Goal: Transaction & Acquisition: Purchase product/service

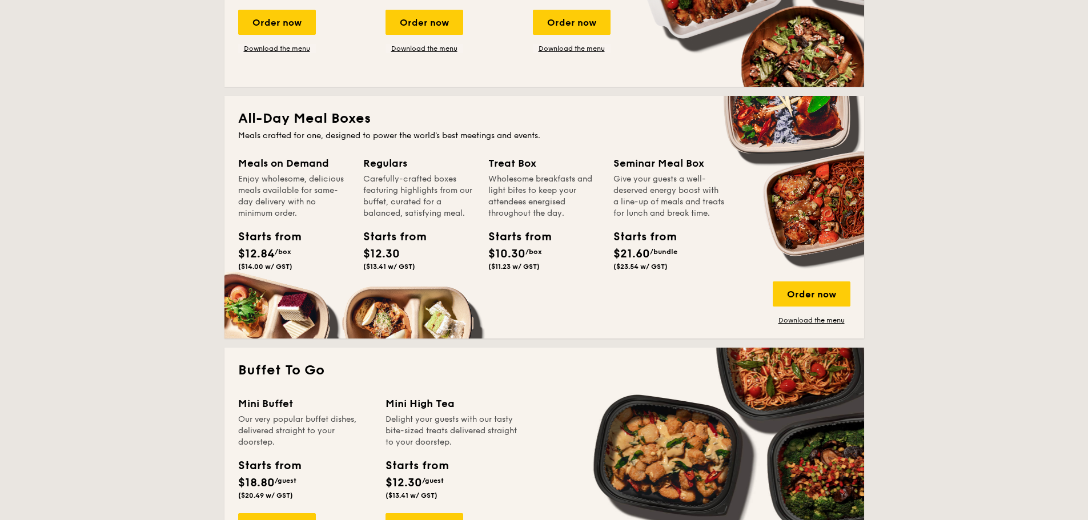
scroll to position [685, 0]
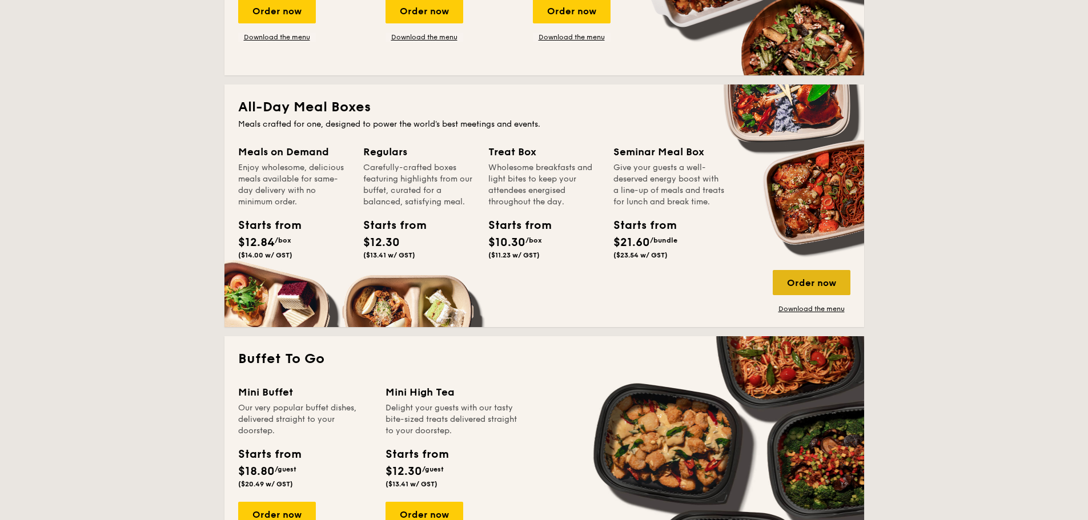
click at [824, 289] on div "Order now" at bounding box center [812, 282] width 78 height 25
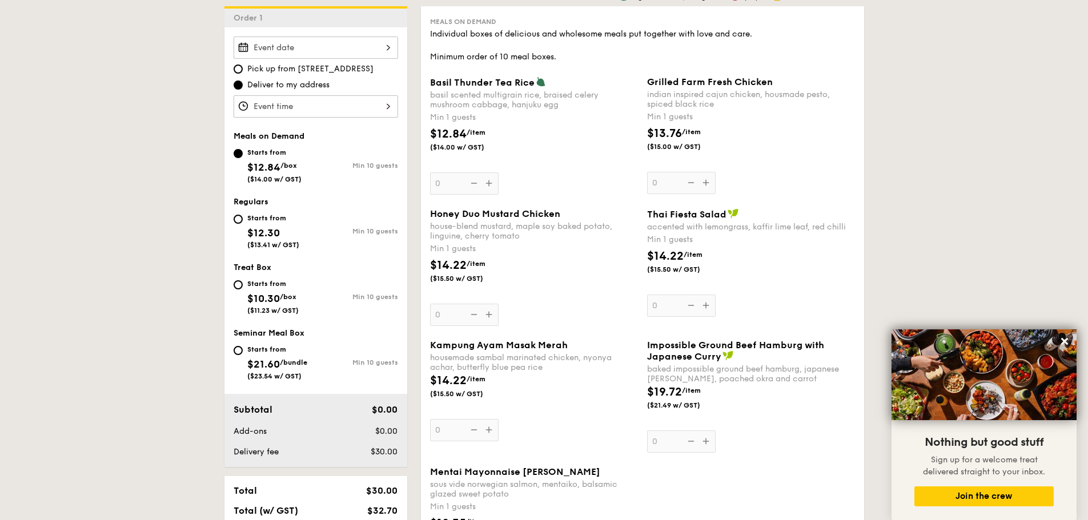
scroll to position [180, 0]
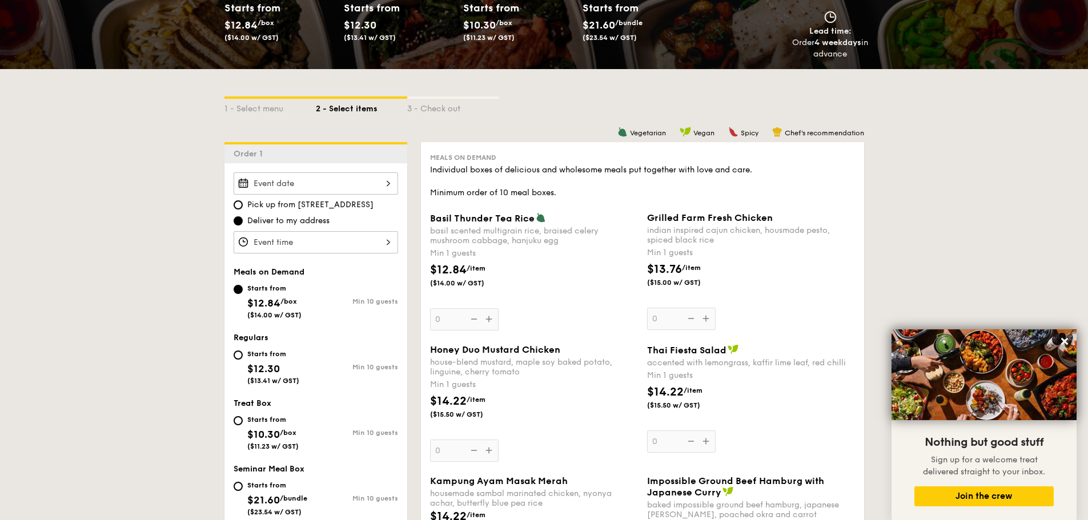
click at [703, 319] on div "Grilled Farm Fresh Chicken indian inspired cajun chicken, housmade pesto, spice…" at bounding box center [751, 271] width 208 height 118
click at [703, 319] on input "0" at bounding box center [681, 319] width 69 height 22
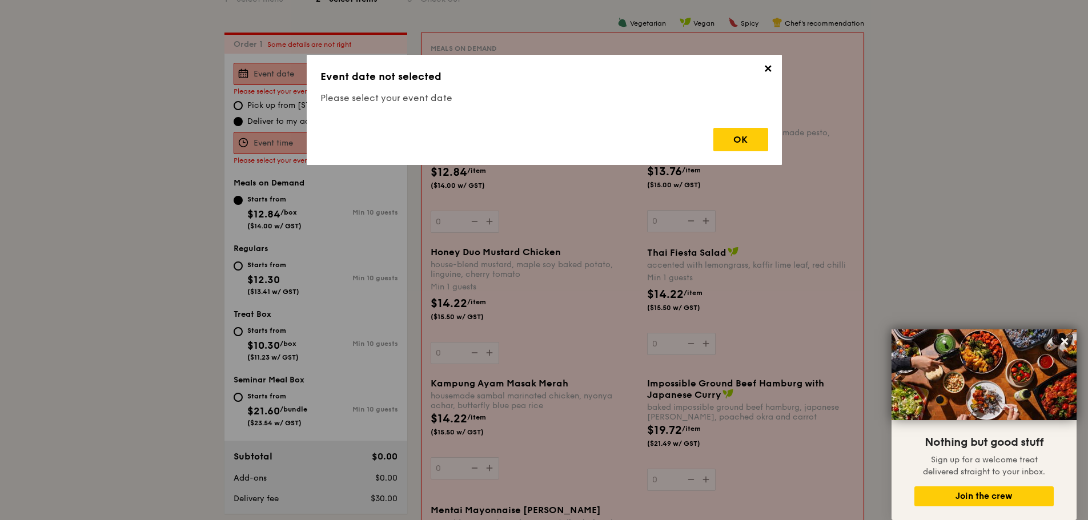
scroll to position [305, 0]
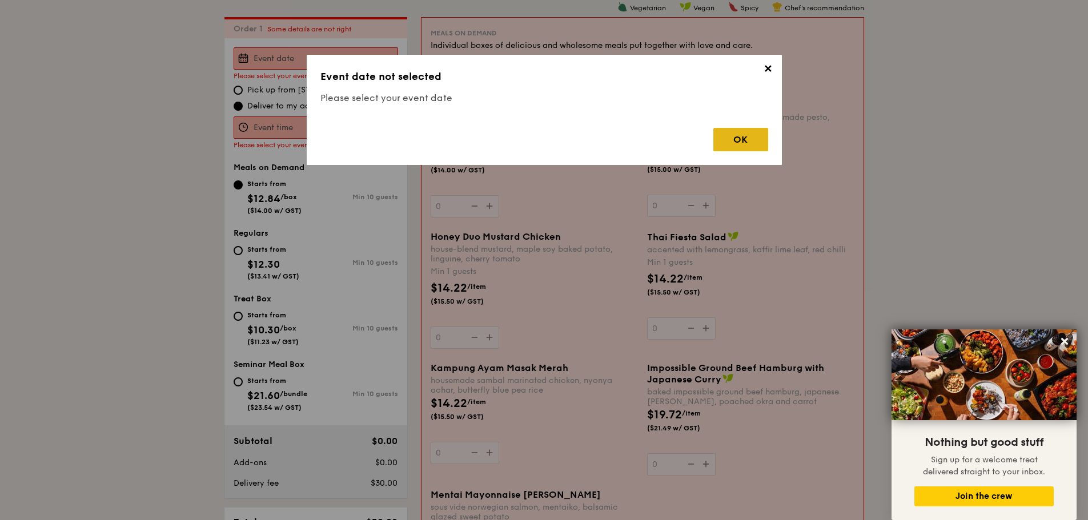
click at [746, 138] on div "OK" at bounding box center [740, 139] width 55 height 23
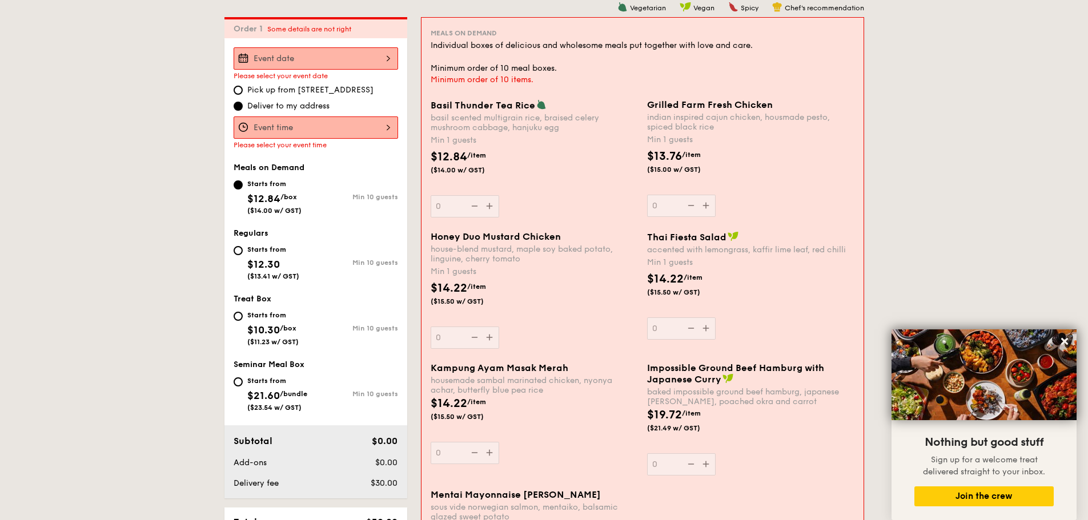
click at [315, 49] on div "2025 Aug [DATE] Tue Wed Thu Fri Sat Sun 1 2 3 4 5 6 7 8 9 10 11 12 13 14 15 16 …" at bounding box center [316, 58] width 164 height 22
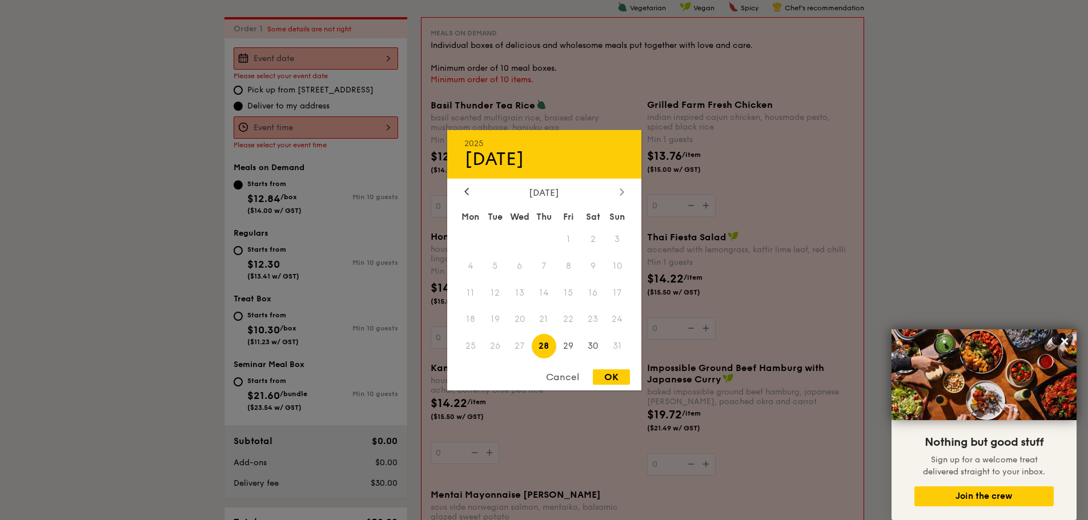
click at [626, 194] on div at bounding box center [622, 192] width 10 height 11
click at [475, 241] on span "1" at bounding box center [471, 239] width 25 height 25
click at [624, 375] on div "OK" at bounding box center [611, 377] width 37 height 15
type input "[DATE]"
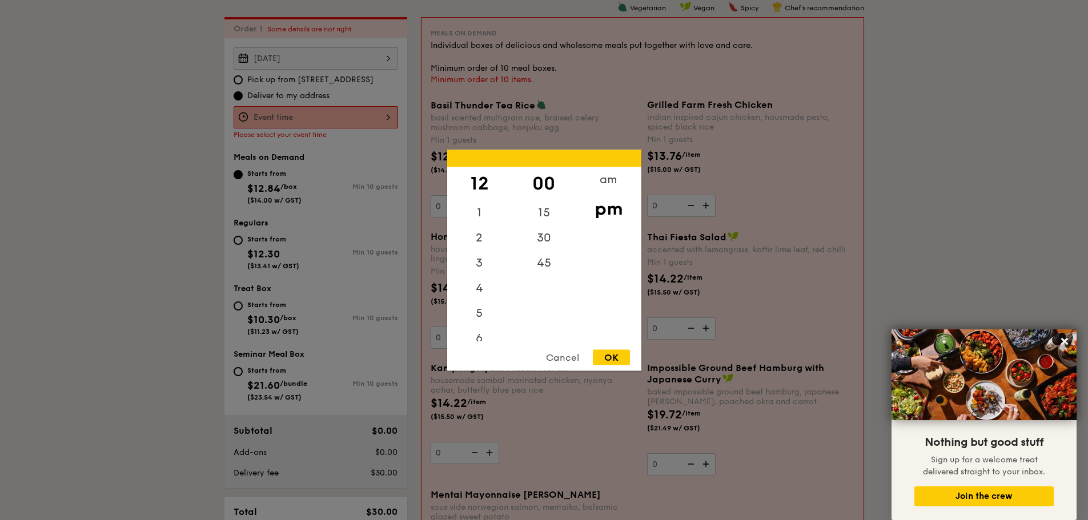
click at [303, 109] on div "12 1 2 3 4 5 6 7 8 9 10 11 00 15 30 45 am pm Cancel OK" at bounding box center [316, 117] width 164 height 22
drag, startPoint x: 473, startPoint y: 280, endPoint x: 485, endPoint y: 171, distance: 109.7
click at [485, 171] on div "12 1 2 3 4 5 6 7 8 9 10 11" at bounding box center [479, 254] width 65 height 174
click at [477, 328] on div "11" at bounding box center [479, 328] width 65 height 25
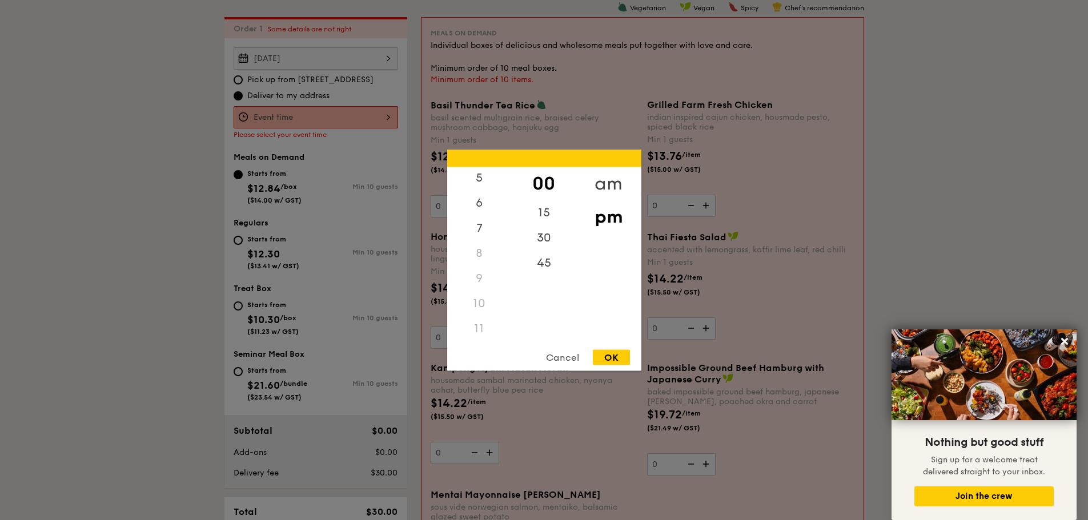
click at [609, 180] on div "am" at bounding box center [608, 183] width 65 height 33
click at [477, 328] on div "11" at bounding box center [479, 332] width 65 height 33
click at [545, 267] on div "45" at bounding box center [544, 266] width 65 height 33
click at [605, 356] on div "OK" at bounding box center [611, 357] width 37 height 15
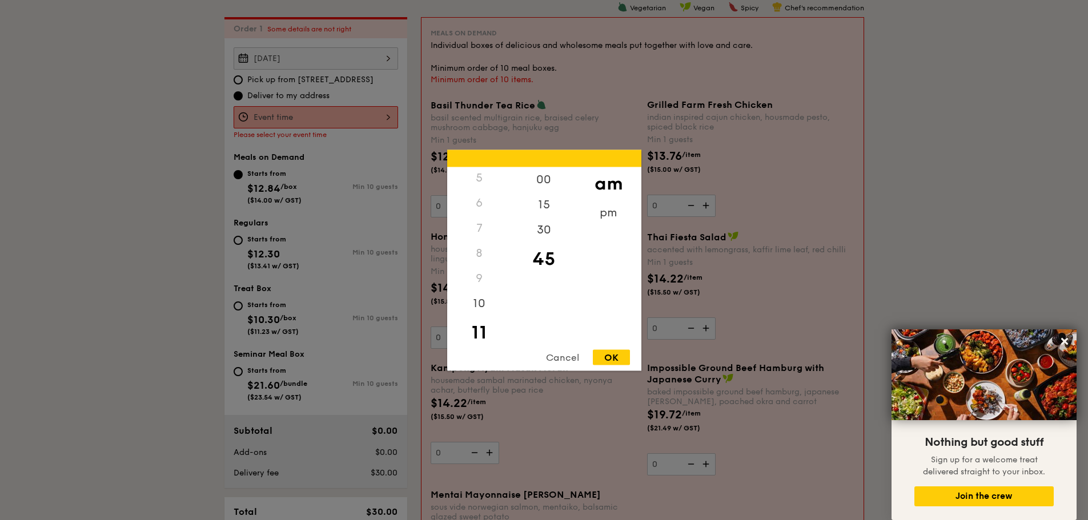
type input "11:45AM"
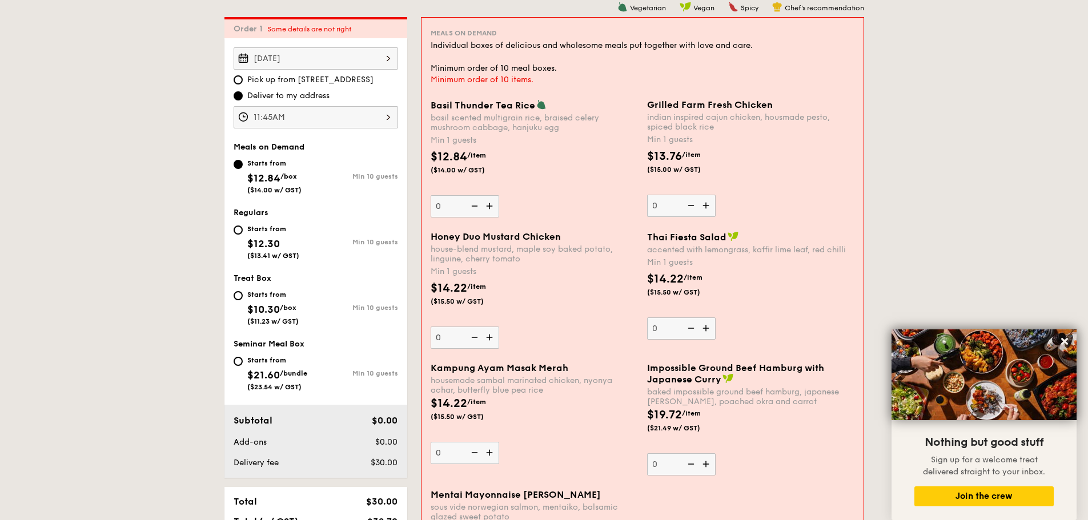
click at [707, 202] on img at bounding box center [706, 206] width 17 height 22
click at [707, 202] on input "0" at bounding box center [681, 206] width 69 height 22
click at [707, 202] on img at bounding box center [706, 206] width 17 height 22
click at [707, 202] on input "1" at bounding box center [681, 206] width 69 height 22
click at [707, 202] on img at bounding box center [706, 206] width 17 height 22
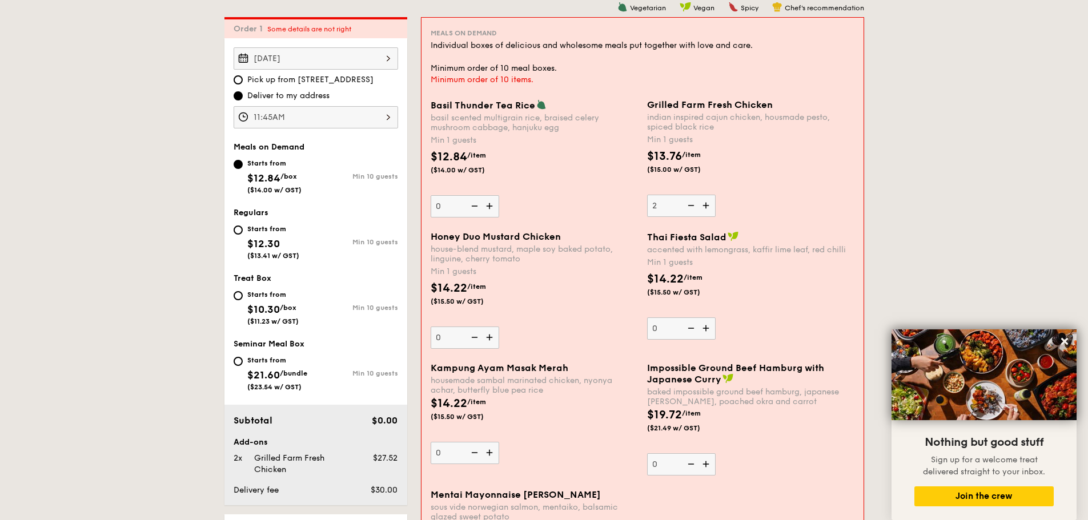
click at [707, 202] on input "2" at bounding box center [681, 206] width 69 height 22
click at [707, 202] on img at bounding box center [706, 206] width 17 height 22
click at [707, 202] on input "3" at bounding box center [681, 206] width 69 height 22
click at [704, 207] on img at bounding box center [706, 206] width 17 height 22
click at [704, 207] on input "4" at bounding box center [681, 206] width 69 height 22
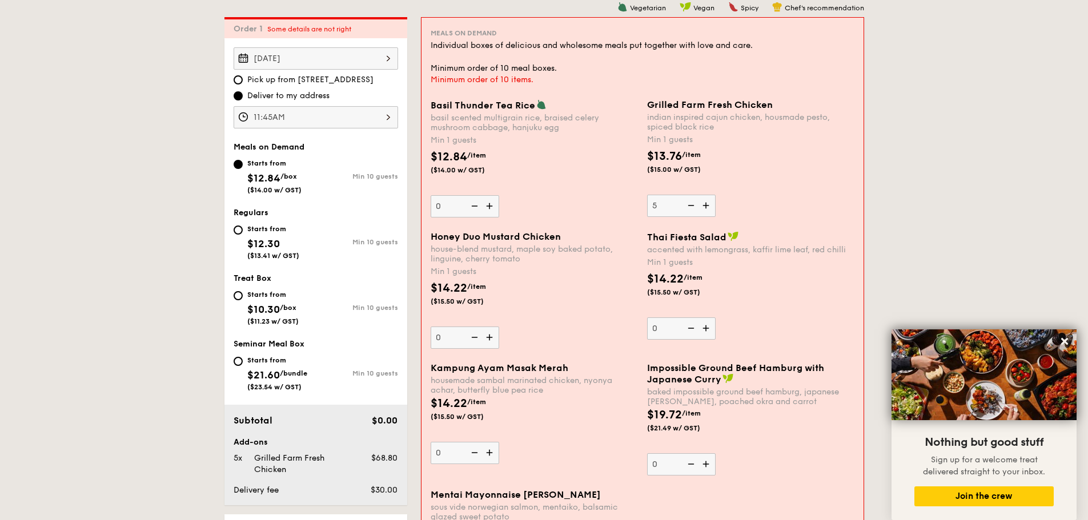
click at [704, 207] on img at bounding box center [706, 206] width 17 height 22
click at [704, 207] on input "5" at bounding box center [681, 206] width 69 height 22
click at [704, 207] on img at bounding box center [706, 206] width 17 height 22
click at [704, 207] on input "6" at bounding box center [681, 206] width 69 height 22
click at [704, 207] on img at bounding box center [706, 206] width 17 height 22
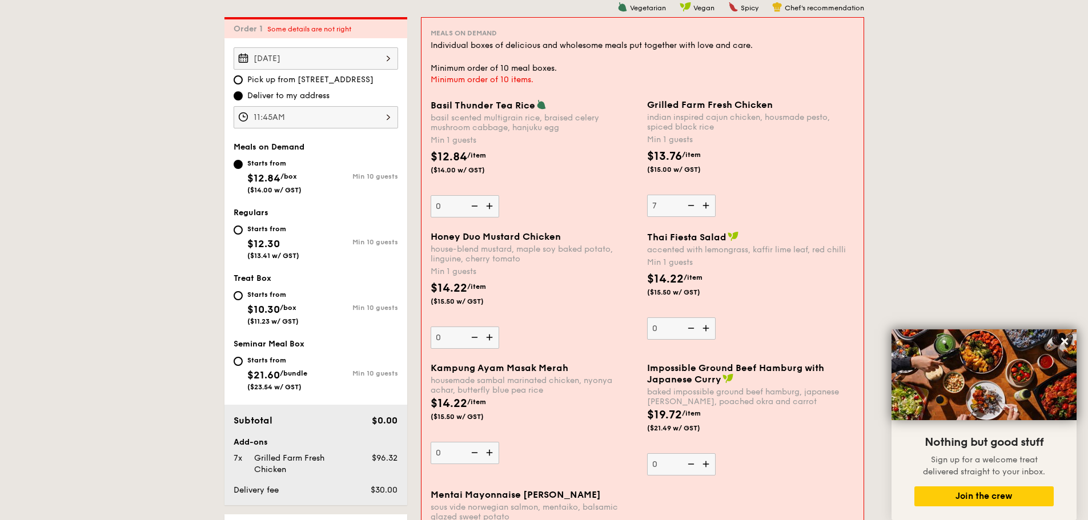
click at [704, 207] on input "7" at bounding box center [681, 206] width 69 height 22
type input "8"
click at [489, 338] on img at bounding box center [490, 338] width 17 height 22
click at [489, 338] on input "0" at bounding box center [465, 338] width 69 height 22
click at [489, 338] on img at bounding box center [490, 338] width 17 height 22
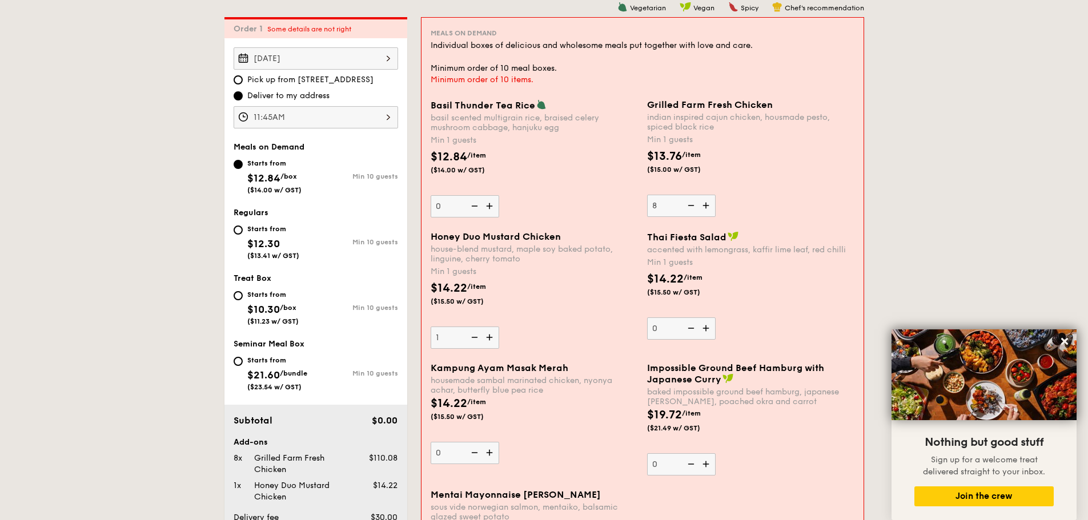
click at [489, 338] on input "1" at bounding box center [465, 338] width 69 height 22
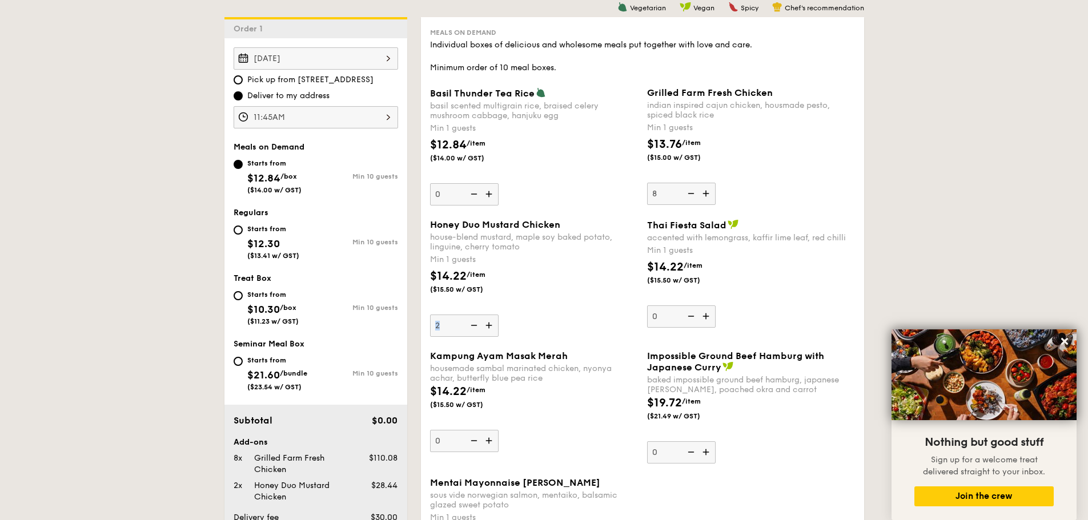
click at [489, 338] on div "Honey Duo Mustard Chicken house-blend mustard, maple soy baked potato, linguine…" at bounding box center [642, 284] width 434 height 131
click at [488, 332] on img at bounding box center [489, 326] width 17 height 22
click at [488, 332] on input "2" at bounding box center [464, 326] width 69 height 22
click at [489, 327] on img at bounding box center [489, 326] width 17 height 22
click at [489, 327] on input "3" at bounding box center [464, 326] width 69 height 22
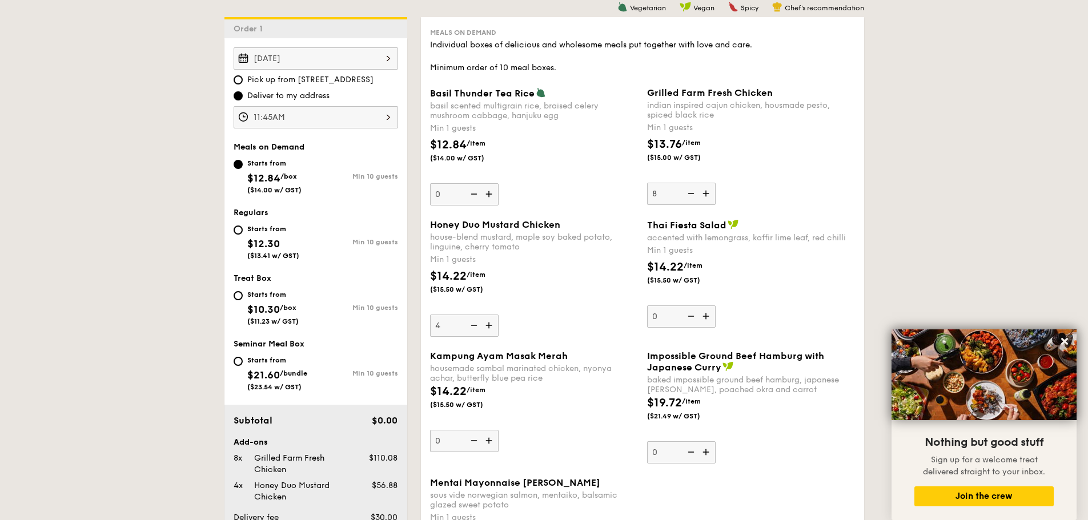
click at [489, 327] on img at bounding box center [489, 326] width 17 height 22
click at [489, 327] on input "4" at bounding box center [464, 326] width 69 height 22
click at [489, 327] on img at bounding box center [489, 326] width 17 height 22
click at [489, 327] on input "5" at bounding box center [464, 326] width 69 height 22
click at [489, 327] on img at bounding box center [489, 326] width 17 height 22
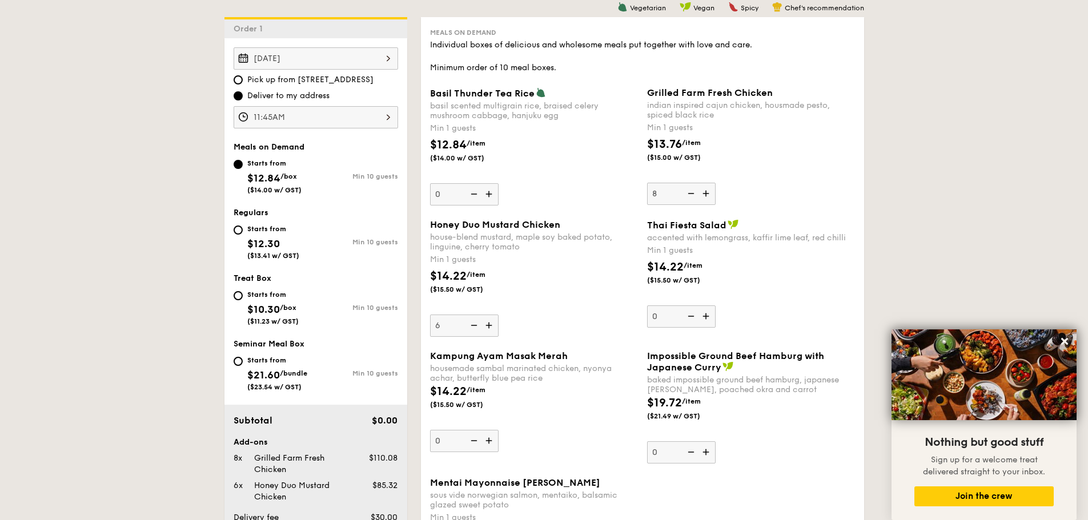
click at [489, 327] on input "6" at bounding box center [464, 326] width 69 height 22
click at [489, 327] on img at bounding box center [489, 326] width 17 height 22
click at [489, 327] on input "7" at bounding box center [464, 326] width 69 height 22
type input "8"
click at [541, 277] on div "$14.22 /item ($15.50 w/ GST)" at bounding box center [533, 288] width 217 height 40
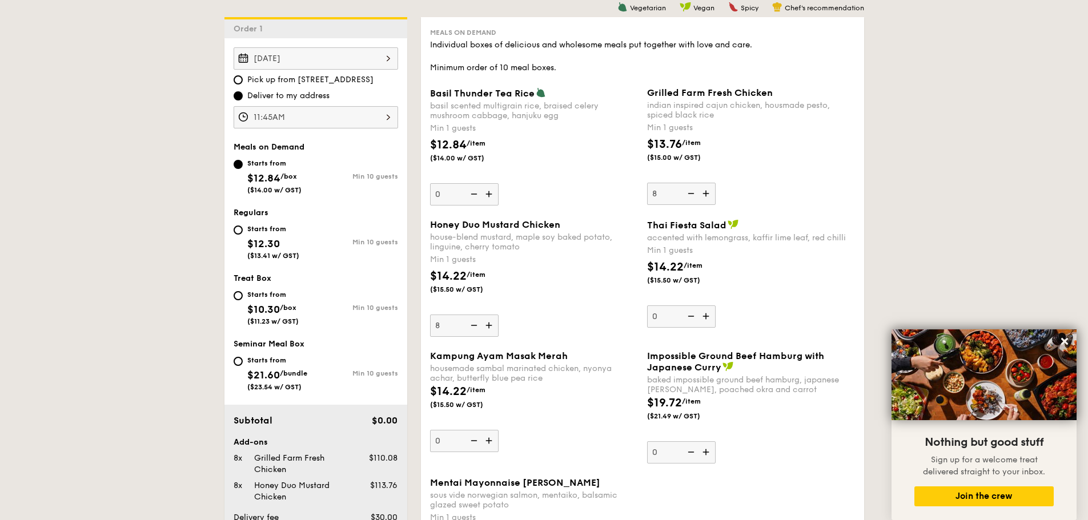
click at [499, 315] on input "8" at bounding box center [464, 326] width 69 height 22
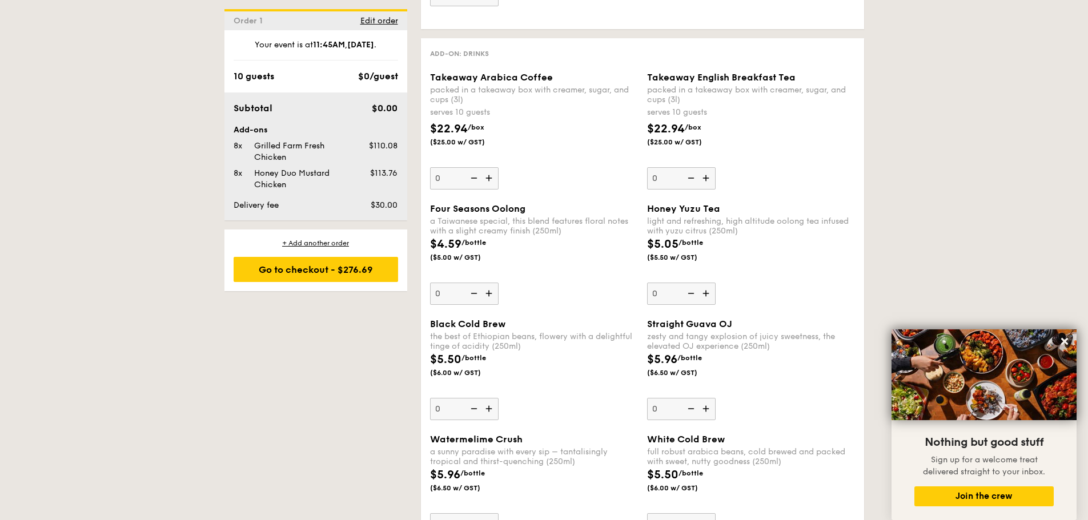
scroll to position [1561, 0]
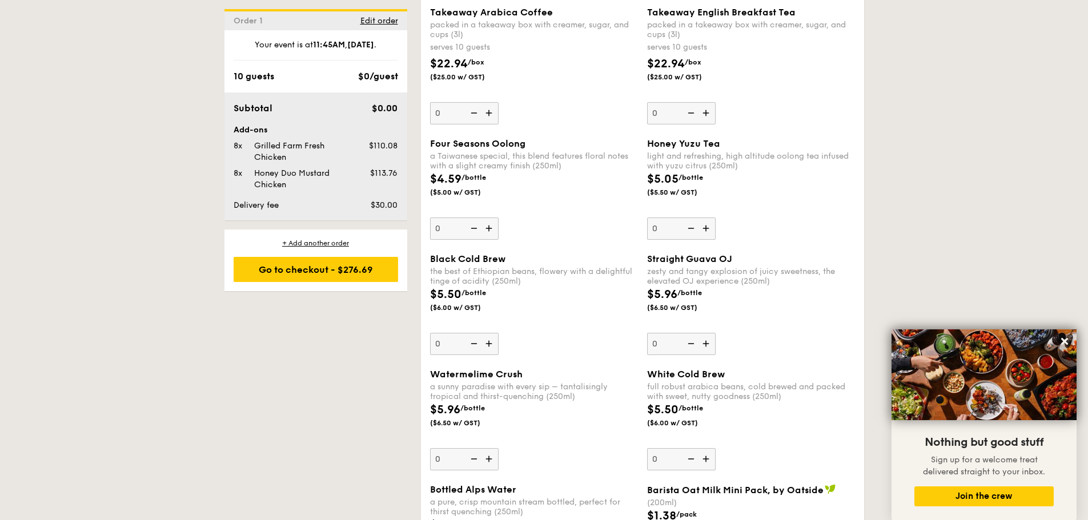
click at [489, 110] on img at bounding box center [489, 113] width 17 height 22
click at [489, 110] on input "0" at bounding box center [464, 113] width 69 height 22
type input "1"
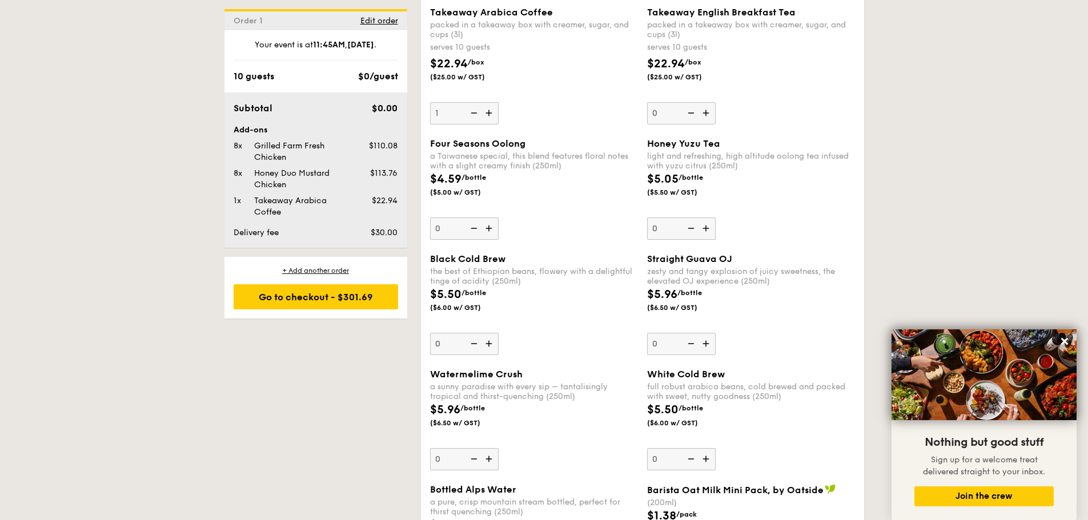
click at [708, 118] on img at bounding box center [706, 113] width 17 height 22
click at [708, 118] on input "0" at bounding box center [681, 113] width 69 height 22
type input "1"
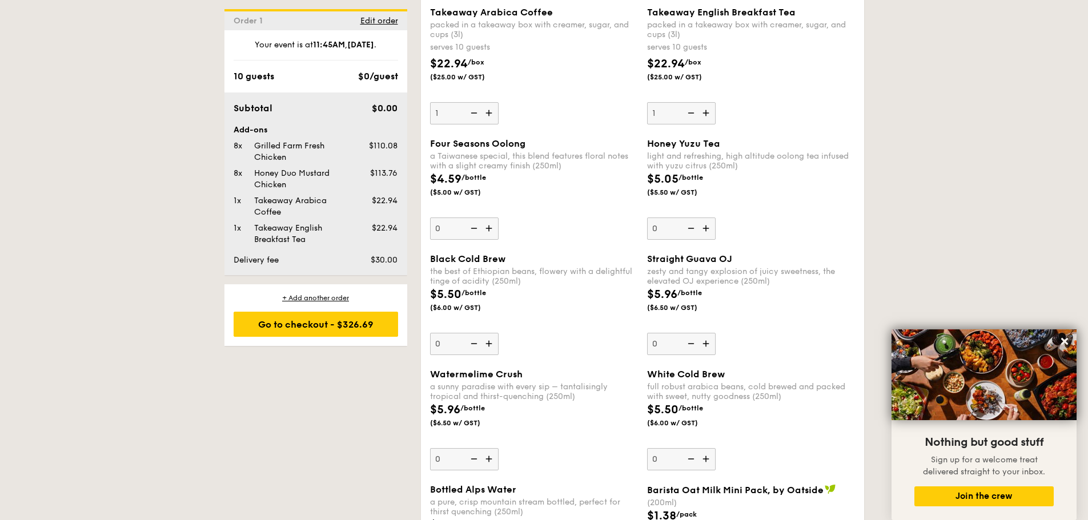
click at [344, 324] on div "Go to checkout - $326.69" at bounding box center [316, 324] width 164 height 25
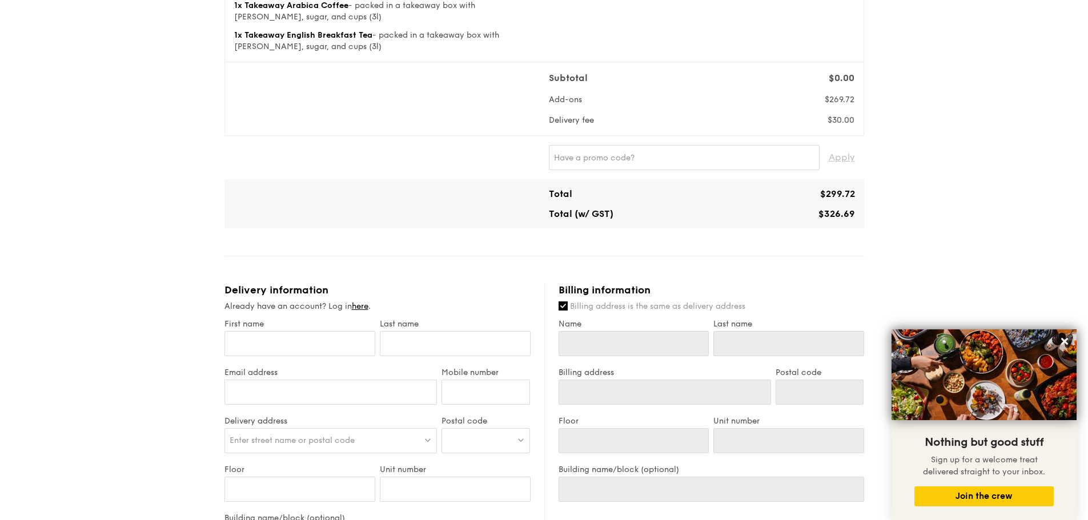
scroll to position [228, 0]
click at [1065, 339] on icon at bounding box center [1064, 341] width 10 height 10
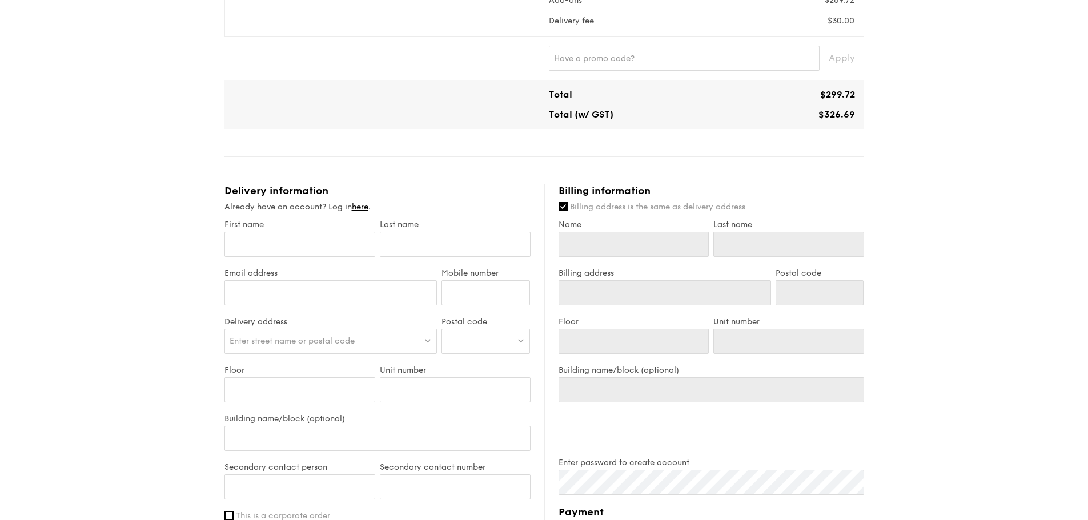
scroll to position [343, 0]
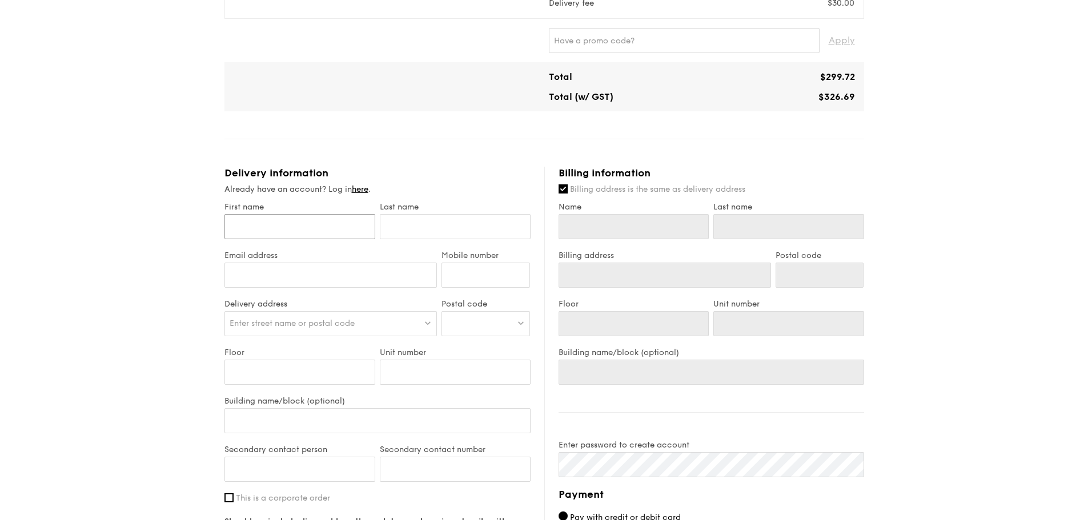
click at [340, 227] on input "First name" at bounding box center [299, 226] width 151 height 25
type input "H"
type input "Ho"
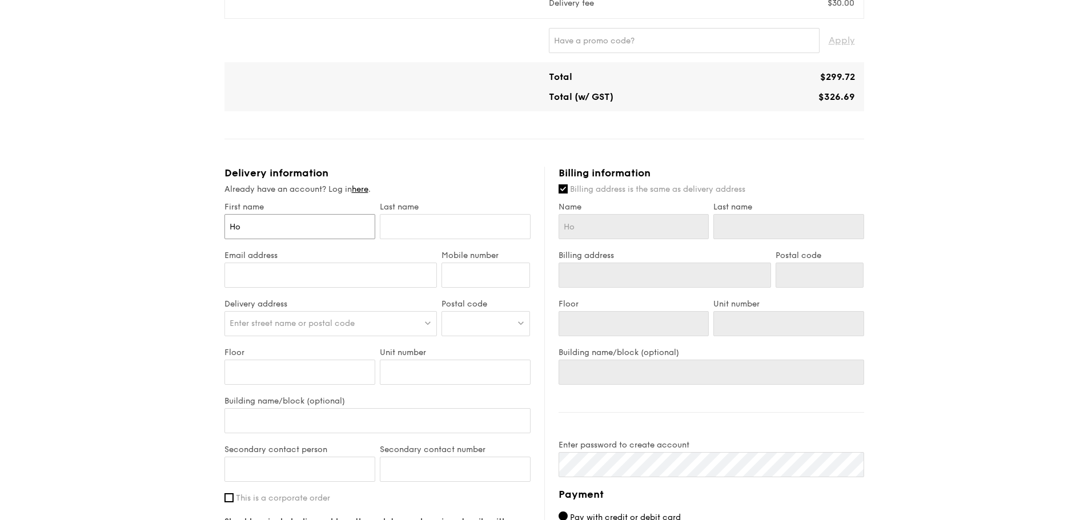
type input "Ho"
type input "Hol"
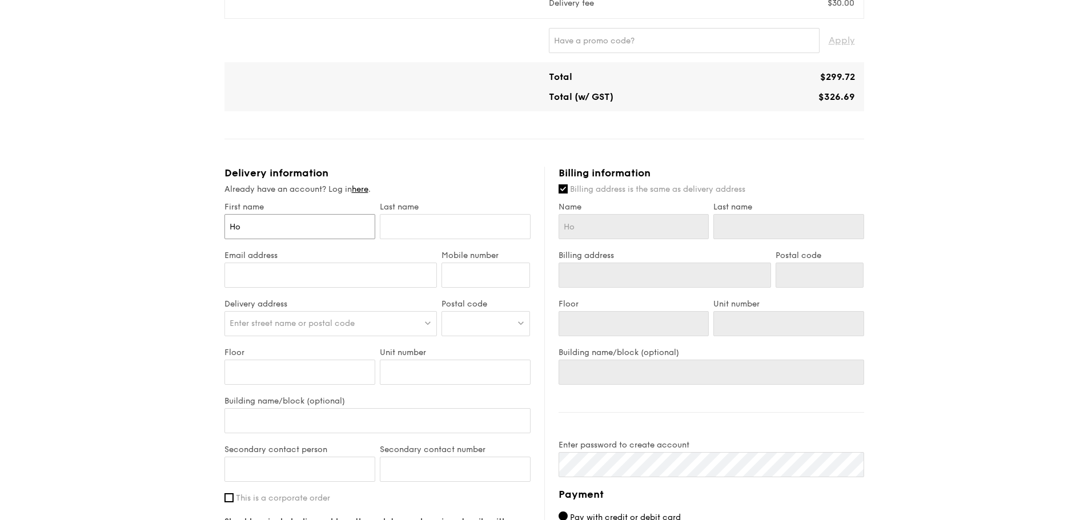
type input "Hol"
type input "Hol Y"
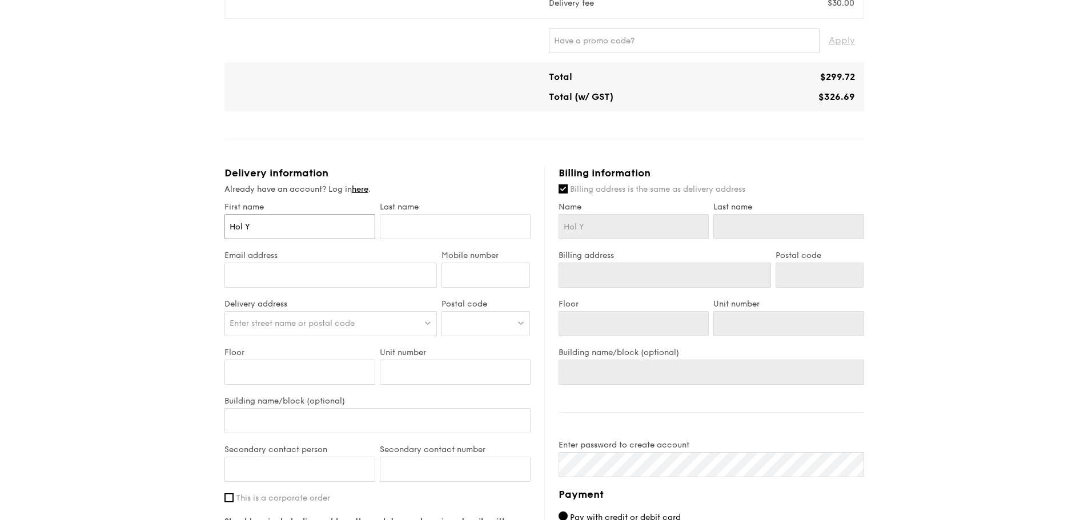
type input "[PERSON_NAME]"
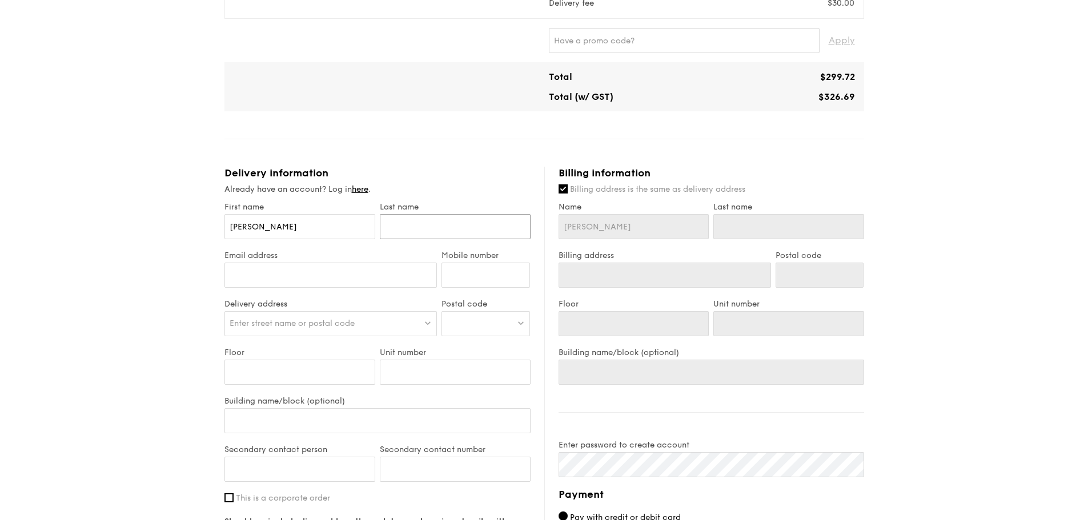
type input "H"
type input "Ho"
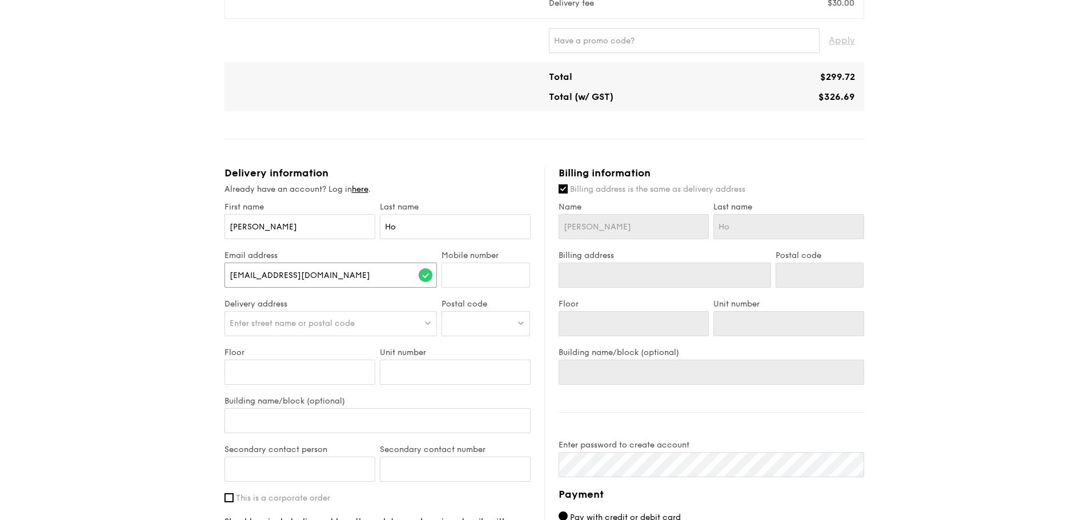
type input "[EMAIL_ADDRESS][DOMAIN_NAME]"
click at [496, 271] on input "Mobile number" at bounding box center [485, 275] width 89 height 25
type input "93899588"
click at [404, 321] on div "Enter street name or postal code" at bounding box center [330, 323] width 213 height 25
click at [374, 324] on input "search" at bounding box center [331, 324] width 212 height 25
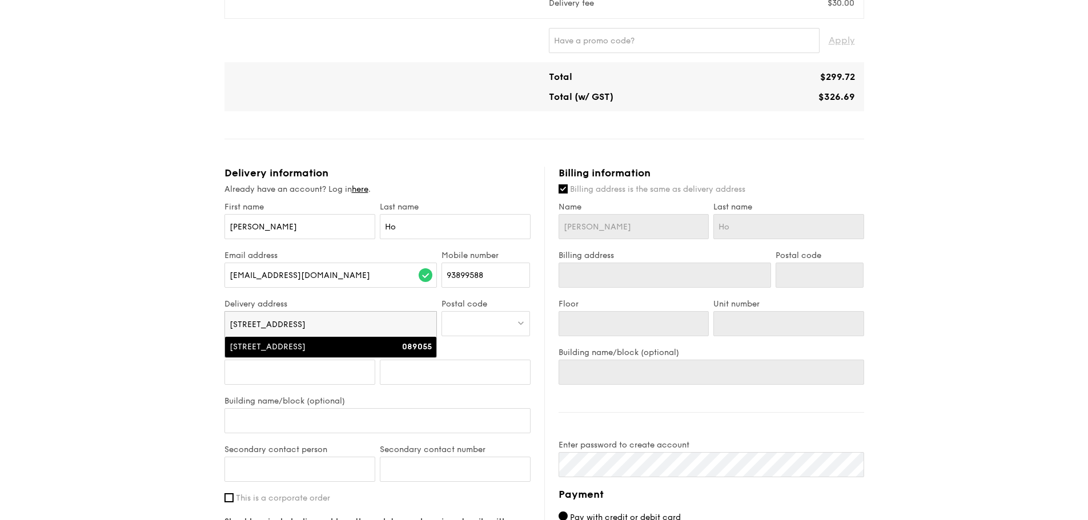
type input "[STREET_ADDRESS]"
click at [377, 353] on li "[STREET_ADDRESS] 089055" at bounding box center [331, 347] width 212 height 21
type input "[STREET_ADDRESS]"
type input "089055"
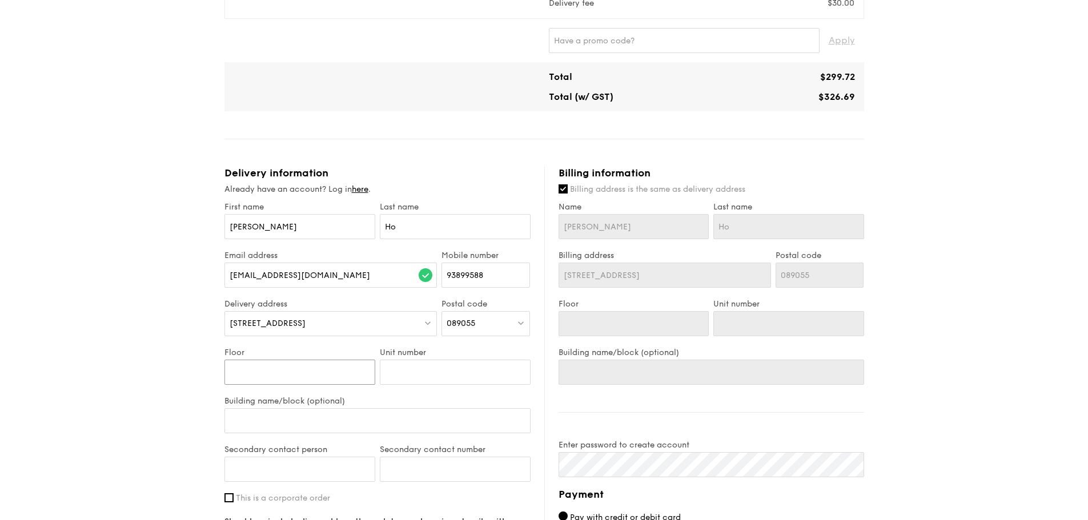
click at [356, 371] on input "Floor" at bounding box center [299, 372] width 151 height 25
type input "5"
click at [443, 366] on input "Unit number" at bounding box center [455, 372] width 151 height 25
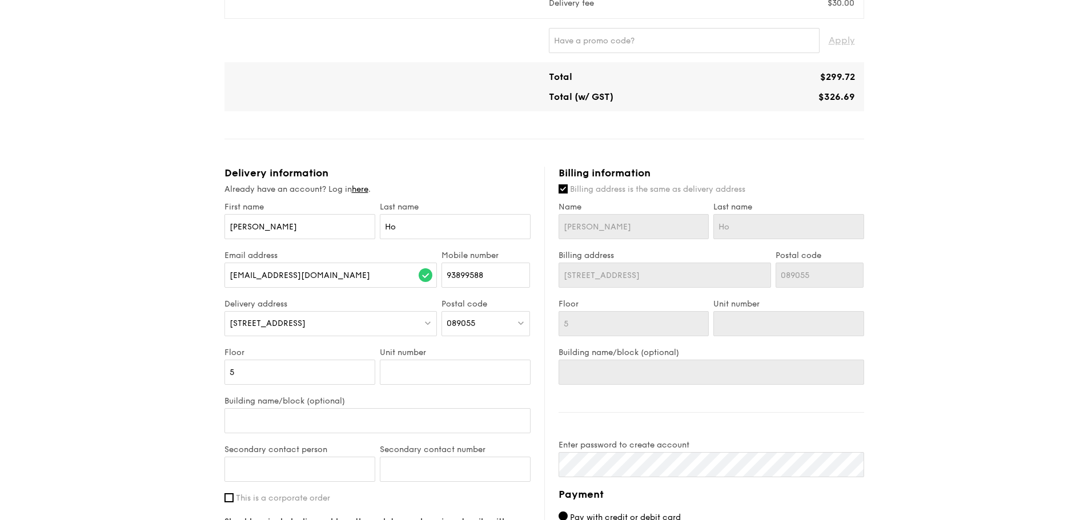
click at [405, 391] on div "Unit number" at bounding box center [455, 372] width 155 height 49
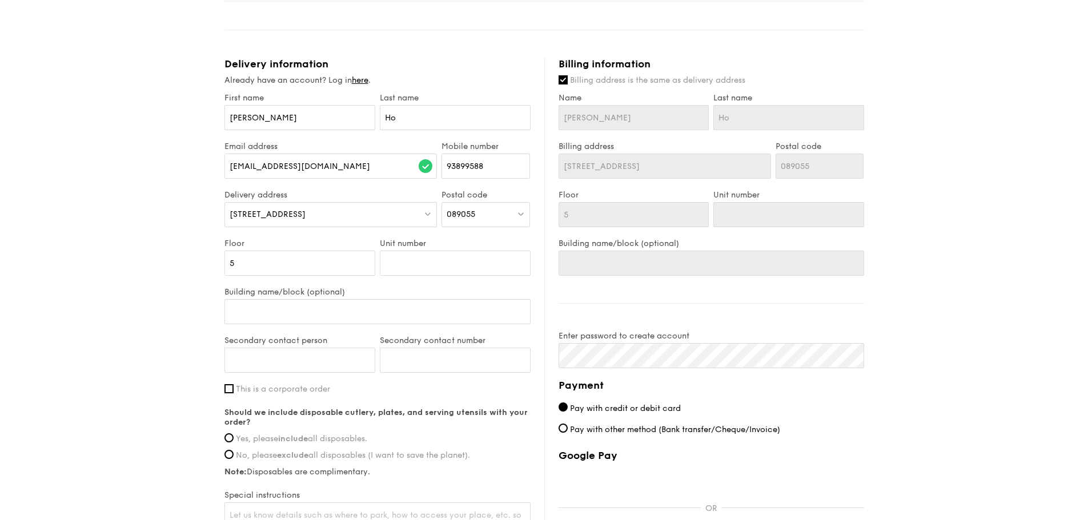
scroll to position [457, 0]
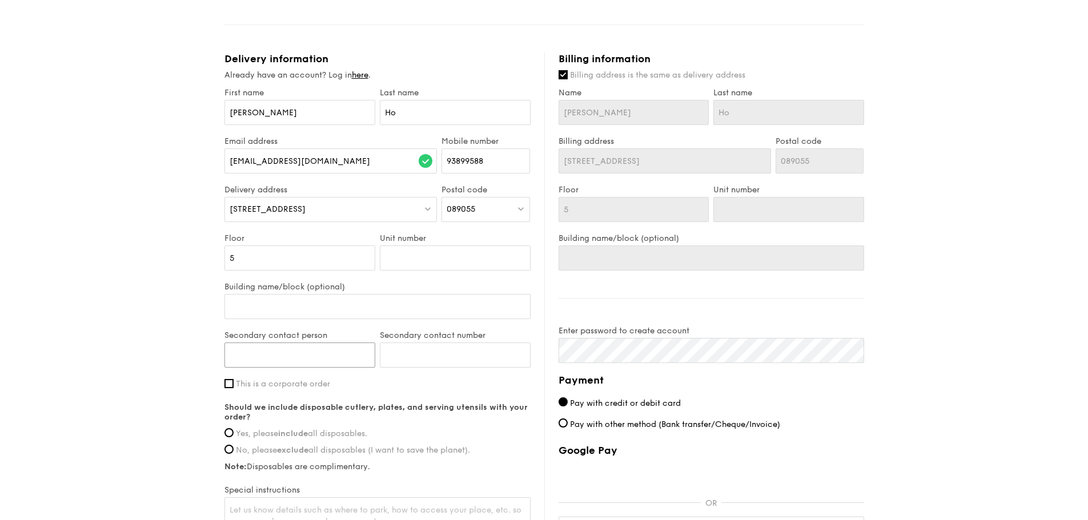
click at [311, 357] on input "Secondary contact person" at bounding box center [299, 355] width 151 height 25
type input "[DEMOGRAPHIC_DATA]"
click at [410, 345] on input "Secondary contact number" at bounding box center [455, 355] width 151 height 25
click at [464, 363] on input "Secondary contact number" at bounding box center [455, 355] width 151 height 25
paste input "97392019"
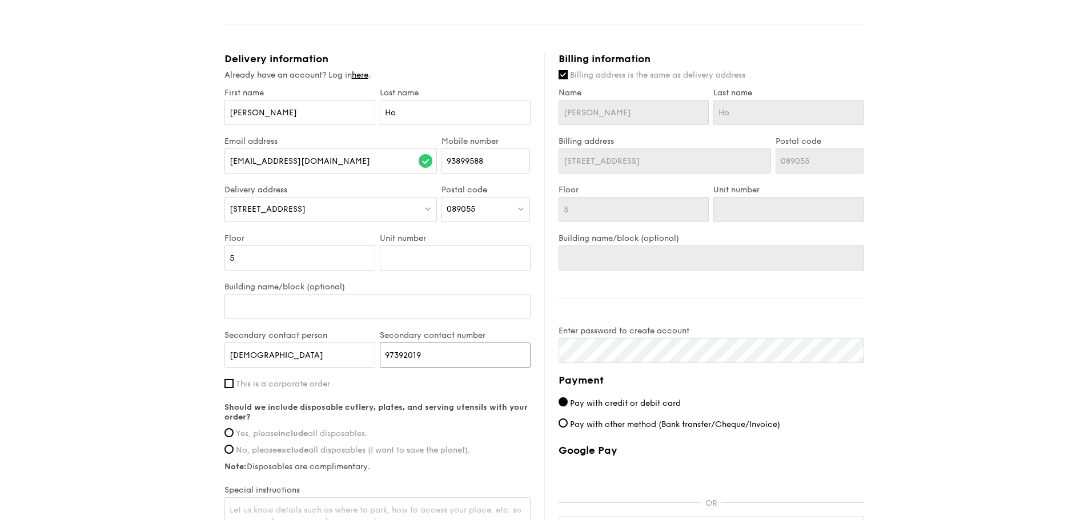
type input "97392019"
click at [287, 386] on span "This is a corporate order" at bounding box center [283, 384] width 94 height 10
click at [234, 386] on input "This is a corporate order" at bounding box center [228, 383] width 9 height 9
checkbox input "true"
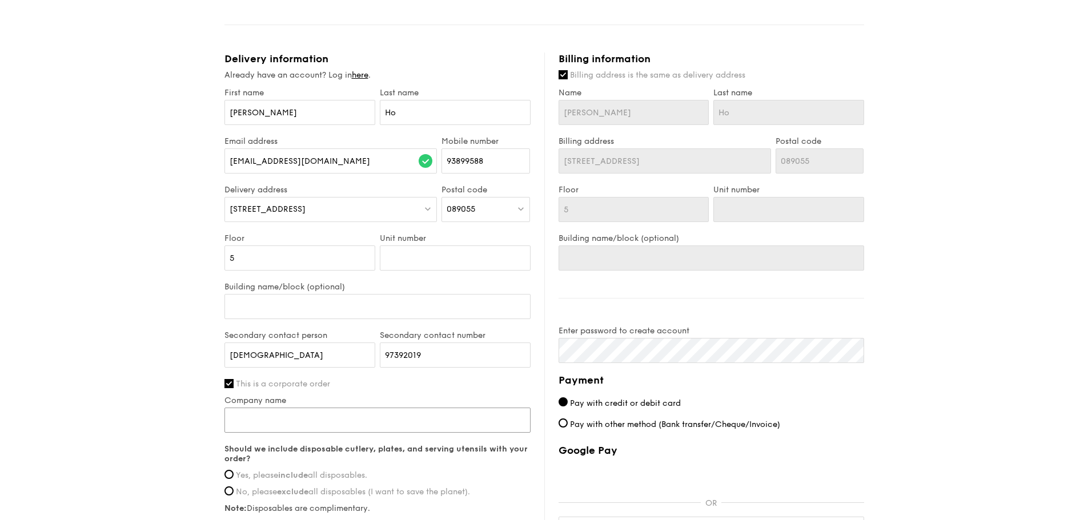
click at [329, 414] on input "Company name" at bounding box center [377, 420] width 306 height 25
type input "PSA Corporation"
click at [313, 479] on span "Yes, please include all disposables." at bounding box center [301, 476] width 131 height 10
click at [234, 479] on input "Yes, please include all disposables." at bounding box center [228, 474] width 9 height 9
radio input "true"
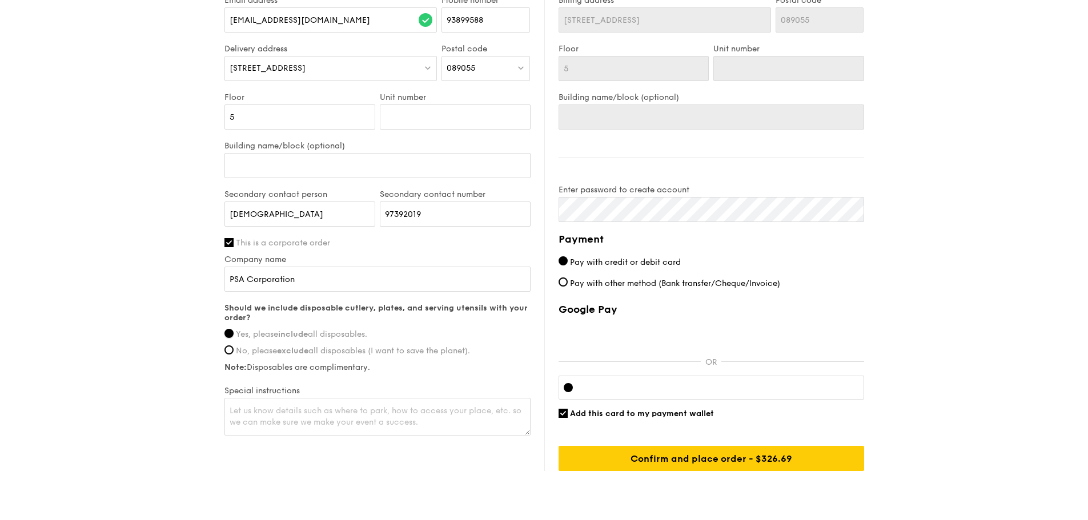
scroll to position [628, 0]
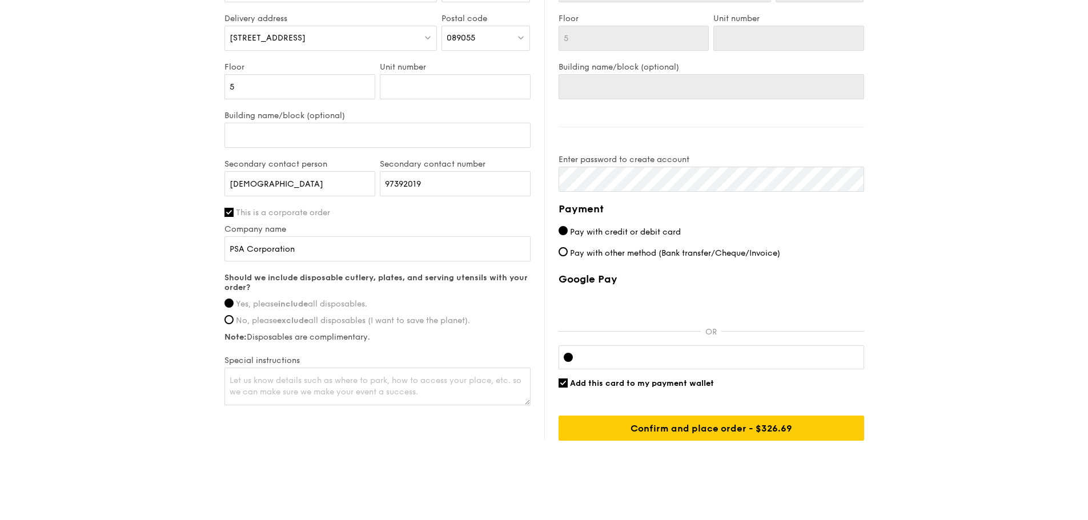
click at [820, 389] on div "Google Pay OR Add this card to my payment wallet Confirm and place order - $326…" at bounding box center [712, 357] width 306 height 168
click at [813, 435] on input "Confirm and place order - $326.69" at bounding box center [712, 428] width 306 height 25
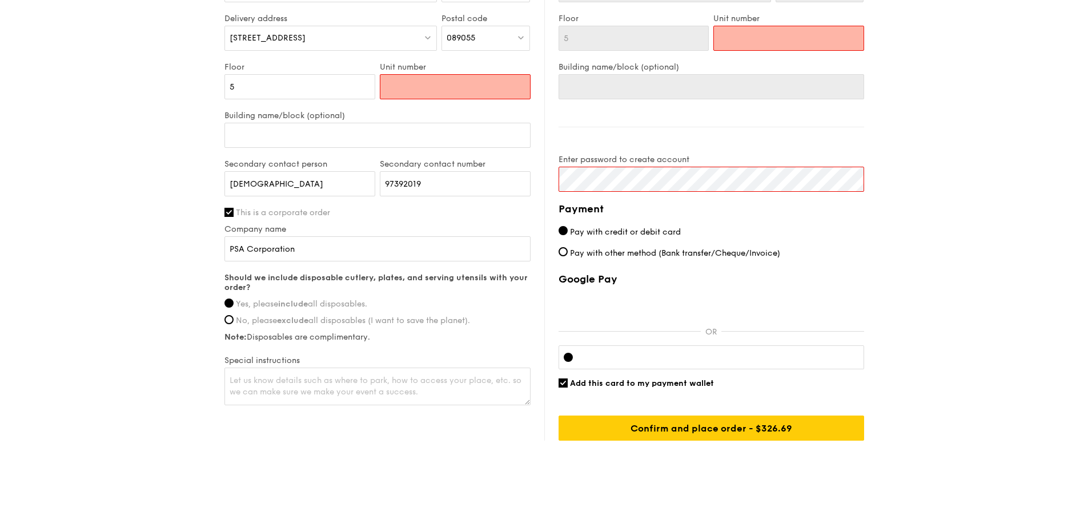
click at [501, 89] on input "Unit number" at bounding box center [455, 86] width 151 height 25
type input "0"
type input "01"
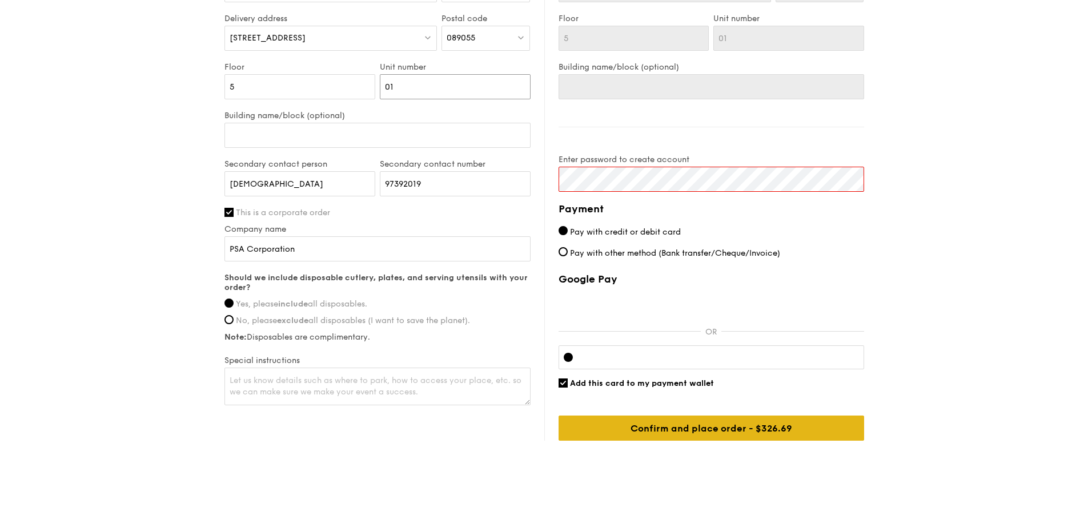
type input "01"
click at [714, 424] on input "Confirm and place order - $326.69" at bounding box center [712, 428] width 306 height 25
click at [677, 387] on span "Add this card to my payment wallet" at bounding box center [642, 384] width 144 height 10
click at [568, 387] on input "Add this card to my payment wallet" at bounding box center [563, 383] width 9 height 9
checkbox input "false"
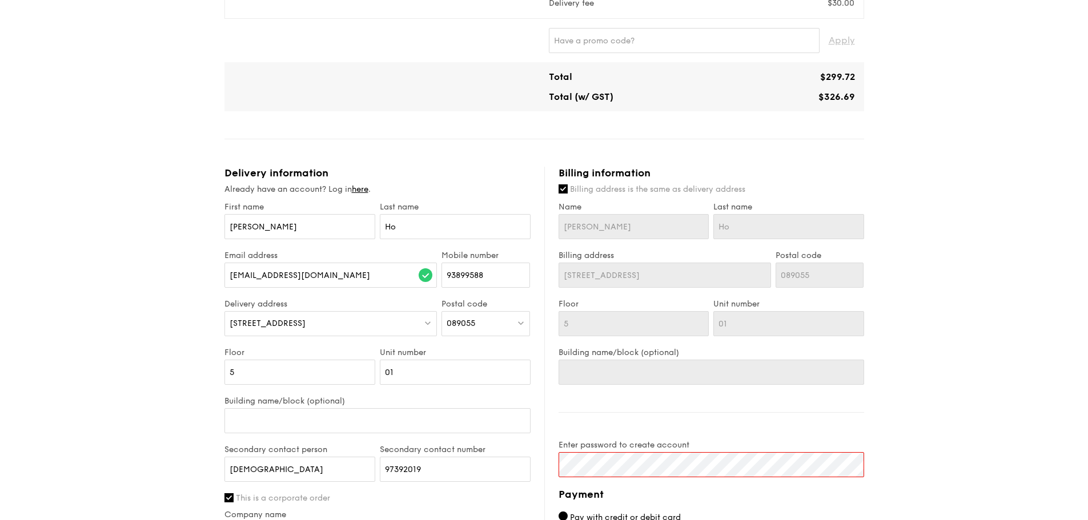
scroll to position [571, 0]
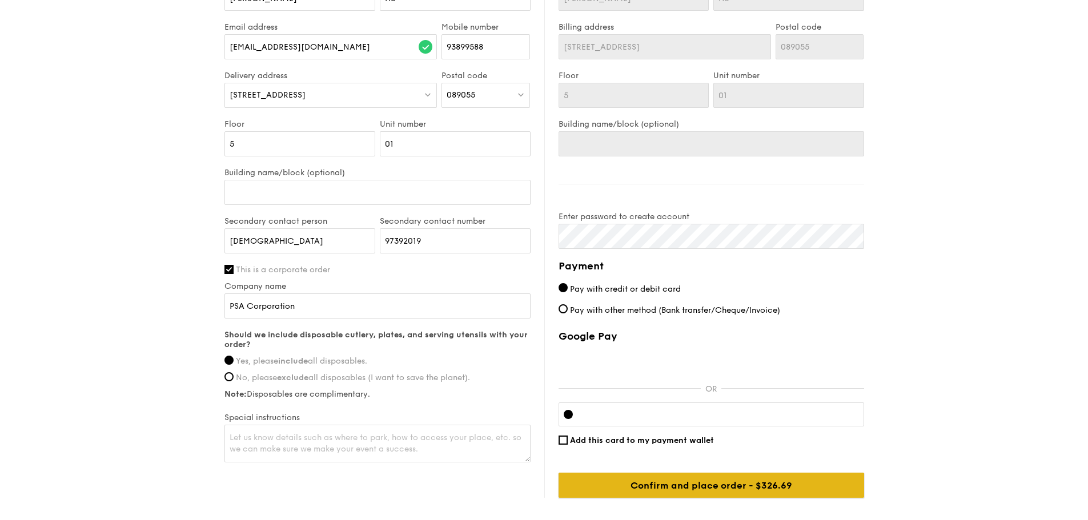
click at [747, 484] on input "Confirm and place order - $326.69" at bounding box center [712, 485] width 306 height 25
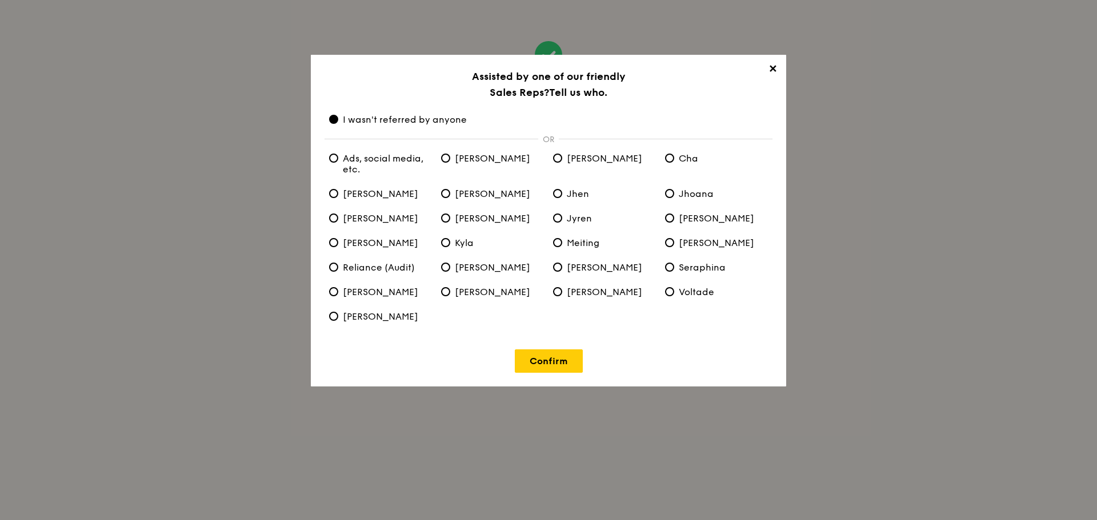
click at [556, 354] on link "Confirm" at bounding box center [549, 361] width 68 height 23
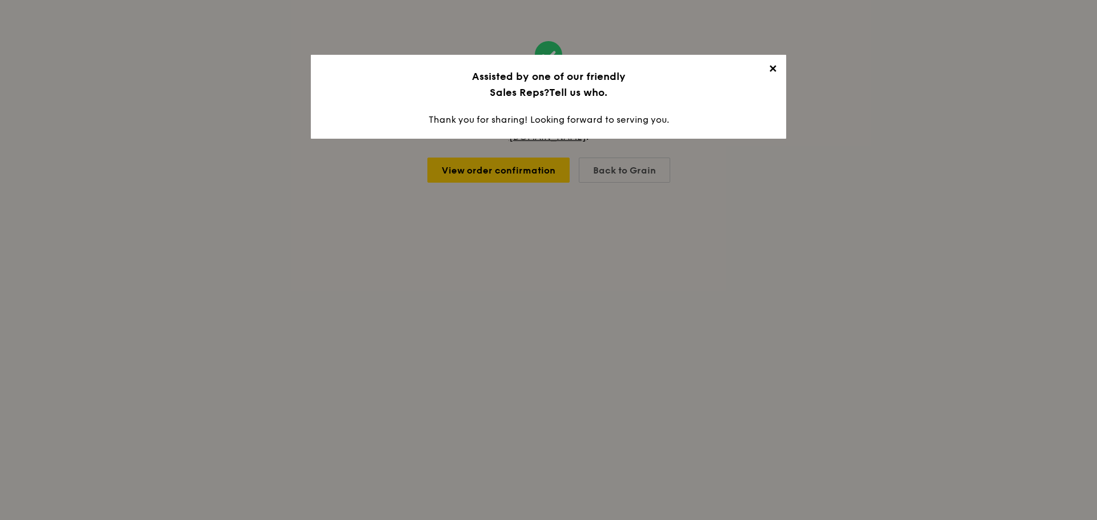
click at [764, 69] on span "✕" at bounding box center [772, 71] width 16 height 16
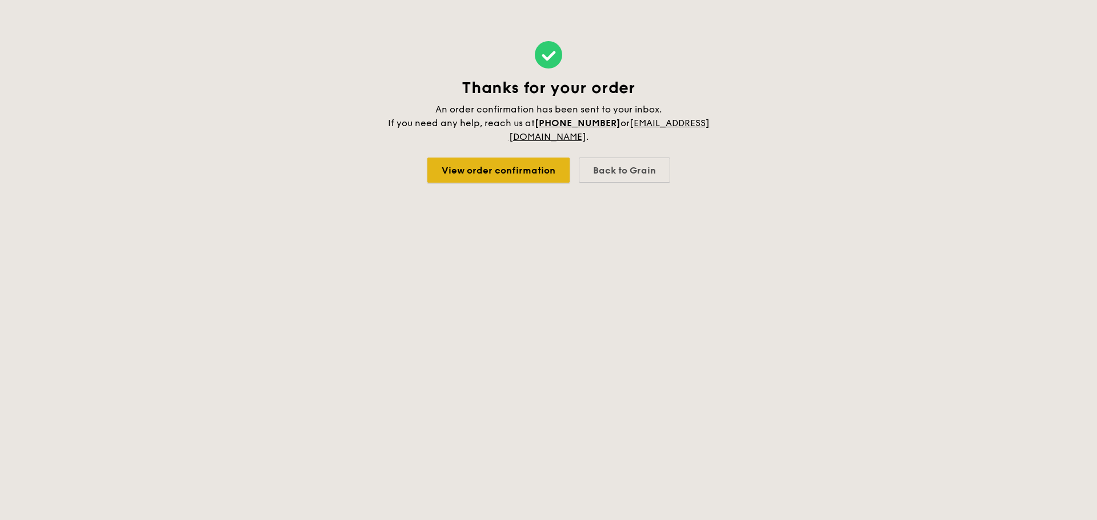
click at [542, 171] on link "View order confirmation" at bounding box center [498, 170] width 142 height 25
